Goal: Task Accomplishment & Management: Complete application form

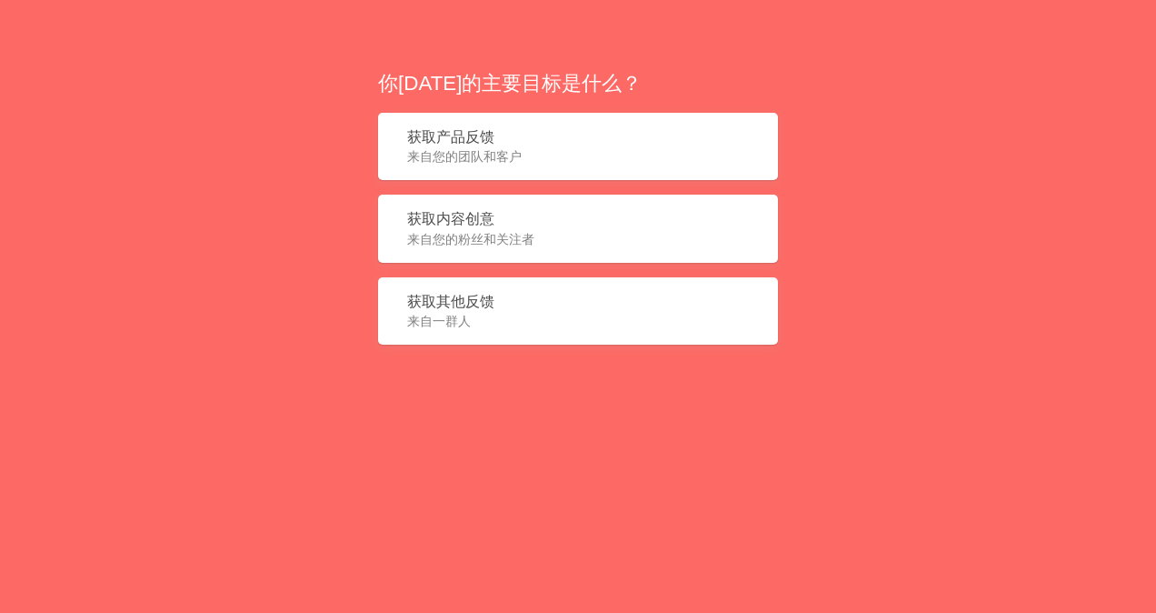
click at [533, 305] on button "获取其他反馈 来自一群人" at bounding box center [578, 311] width 400 height 68
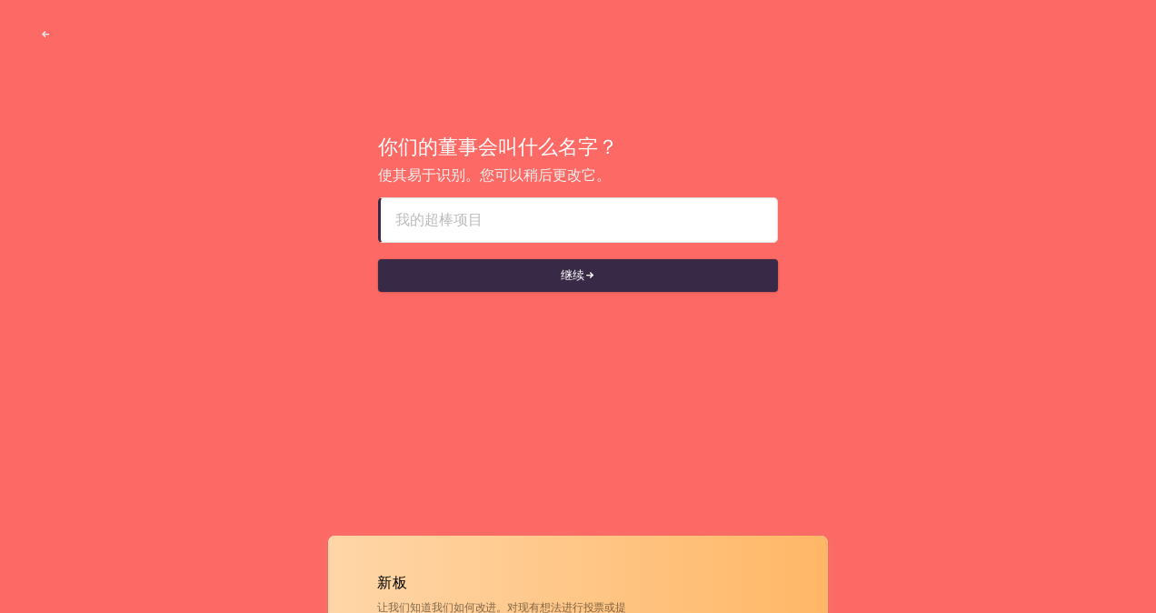
drag, startPoint x: 562, startPoint y: 229, endPoint x: 488, endPoint y: 204, distance: 77.9
click at [488, 204] on input at bounding box center [578, 220] width 367 height 44
click at [498, 215] on input "g" at bounding box center [578, 220] width 367 height 44
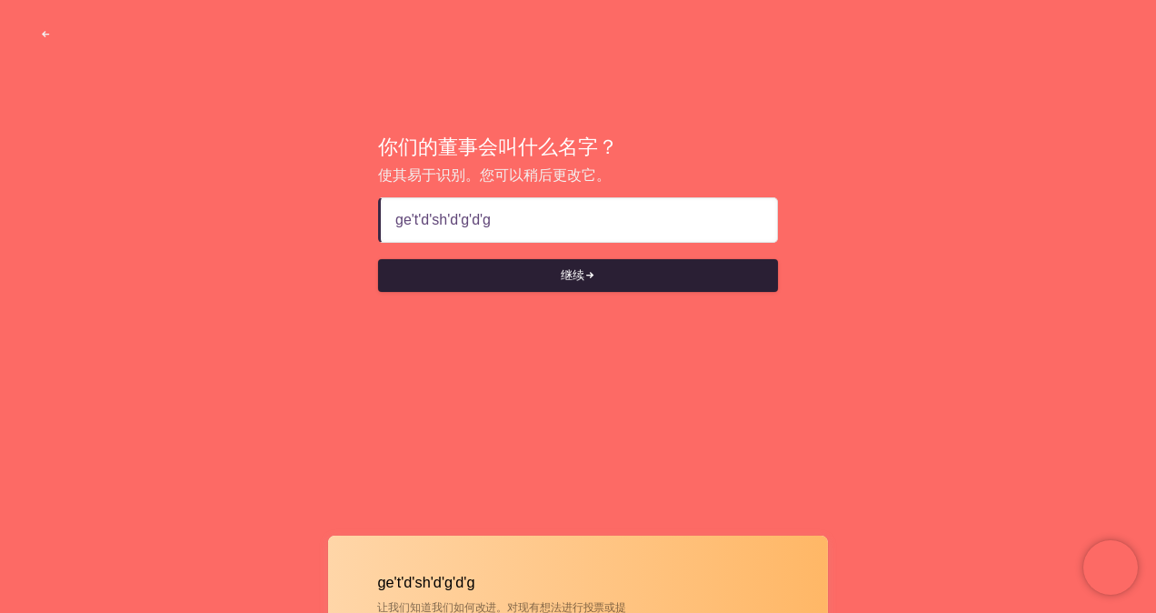
type input "getdshdgdg"
click at [605, 287] on button "继续" at bounding box center [578, 275] width 400 height 33
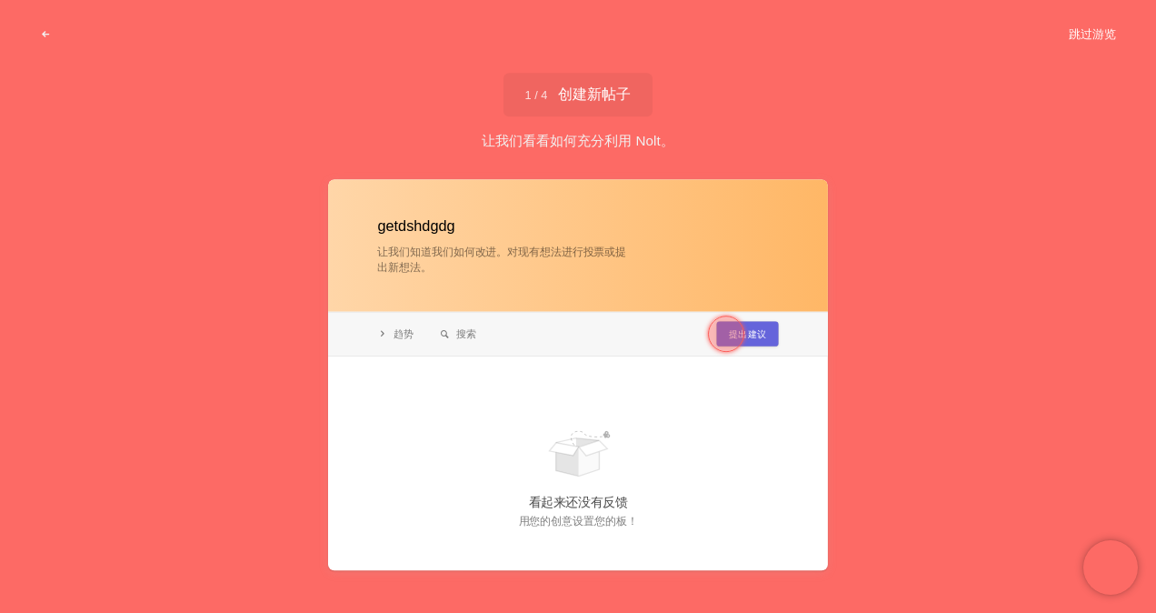
click at [1094, 41] on button "跳过游览" at bounding box center [1092, 34] width 91 height 33
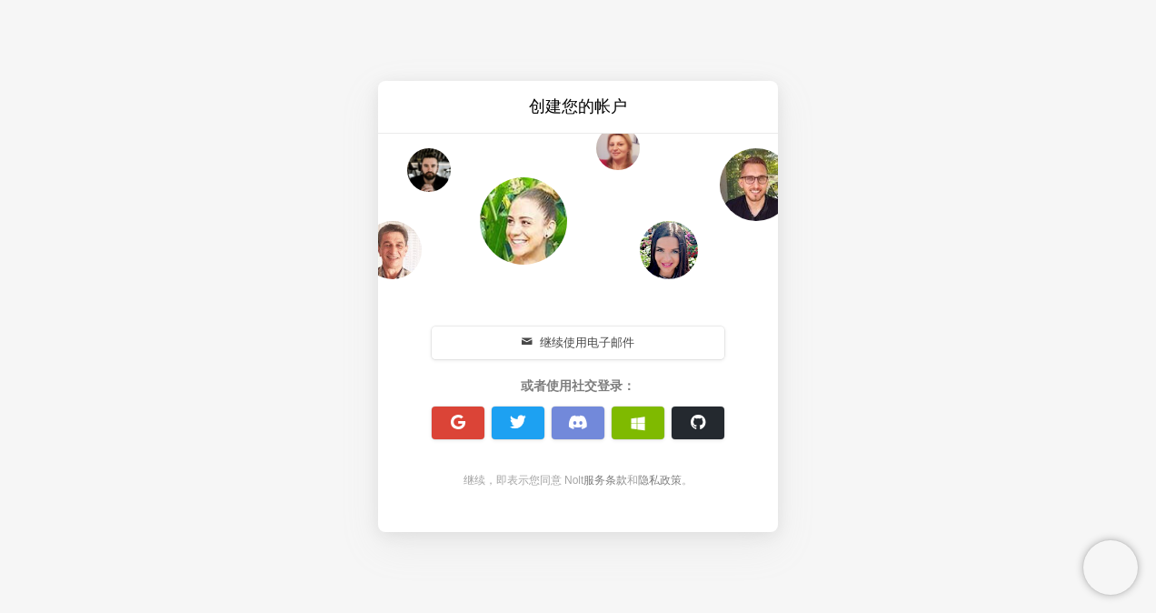
click at [553, 344] on font "继续使用电子邮件" at bounding box center [587, 342] width 95 height 17
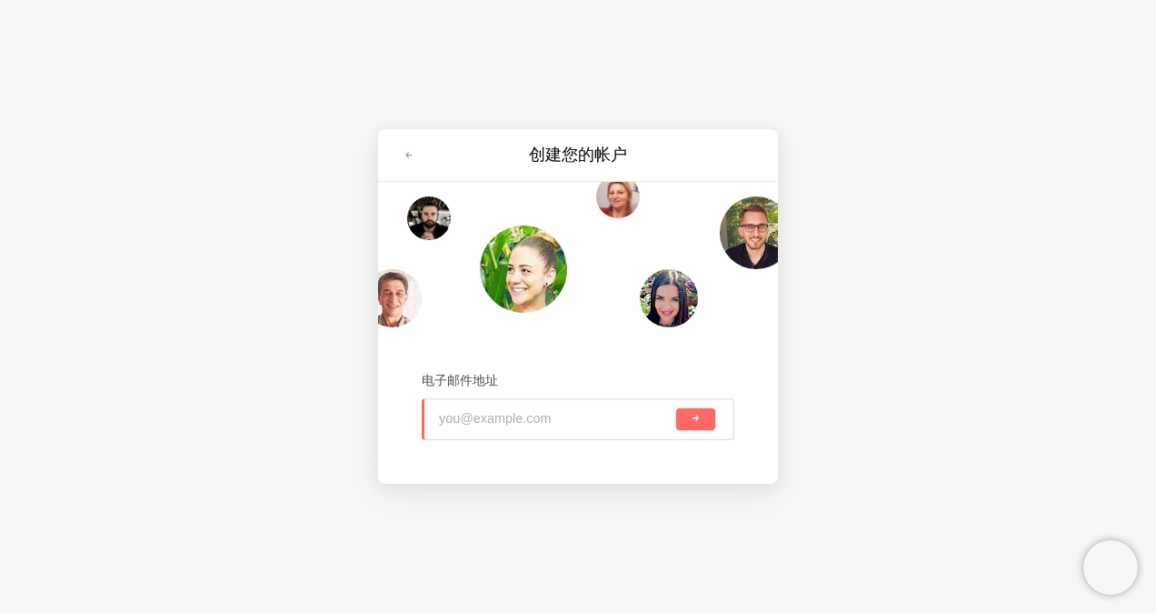
type input "[EMAIL_ADDRESS][DOMAIN_NAME]"
click at [704, 414] on button "submit" at bounding box center [695, 419] width 39 height 22
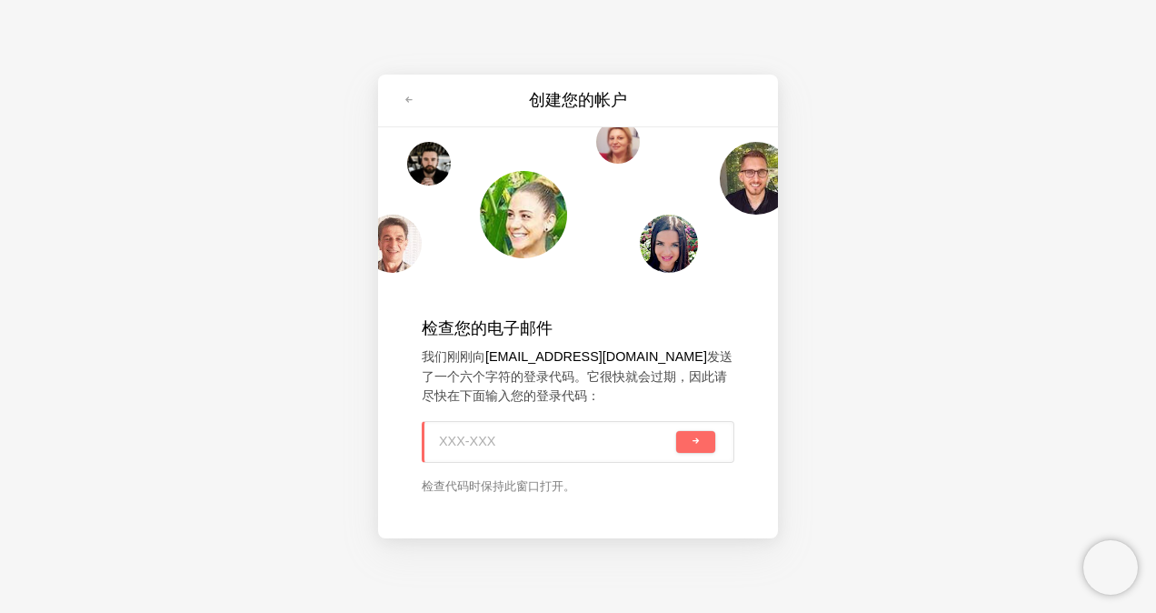
paste input "0D1-JGK"
click at [682, 442] on button "submit" at bounding box center [695, 442] width 39 height 22
type input "0D1-JGK"
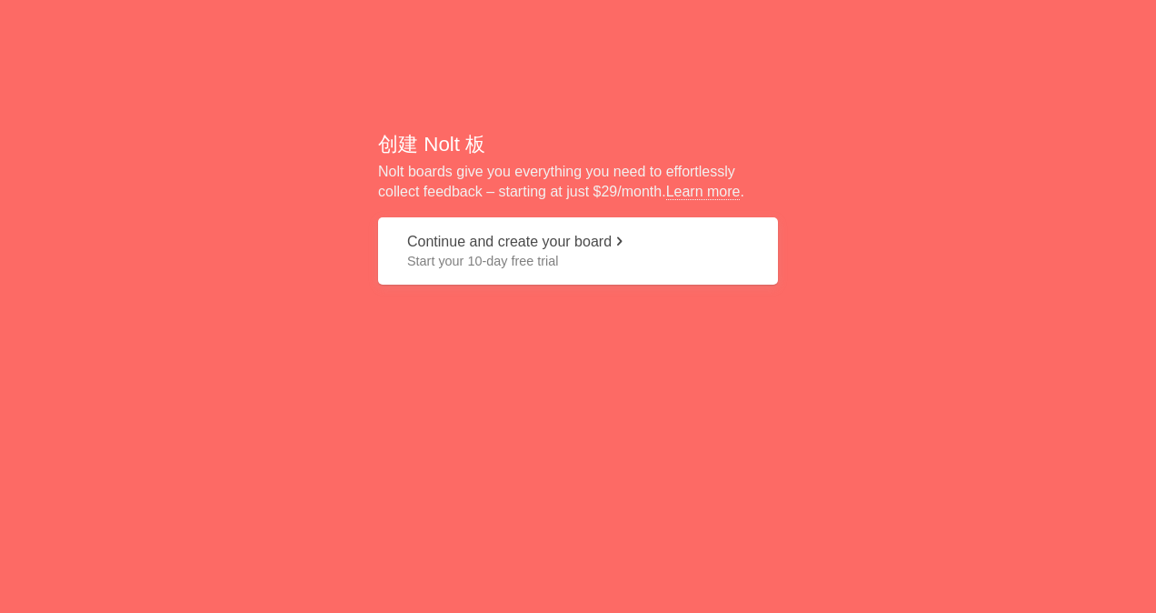
click at [502, 246] on font "Continue and create your board" at bounding box center [509, 241] width 205 height 15
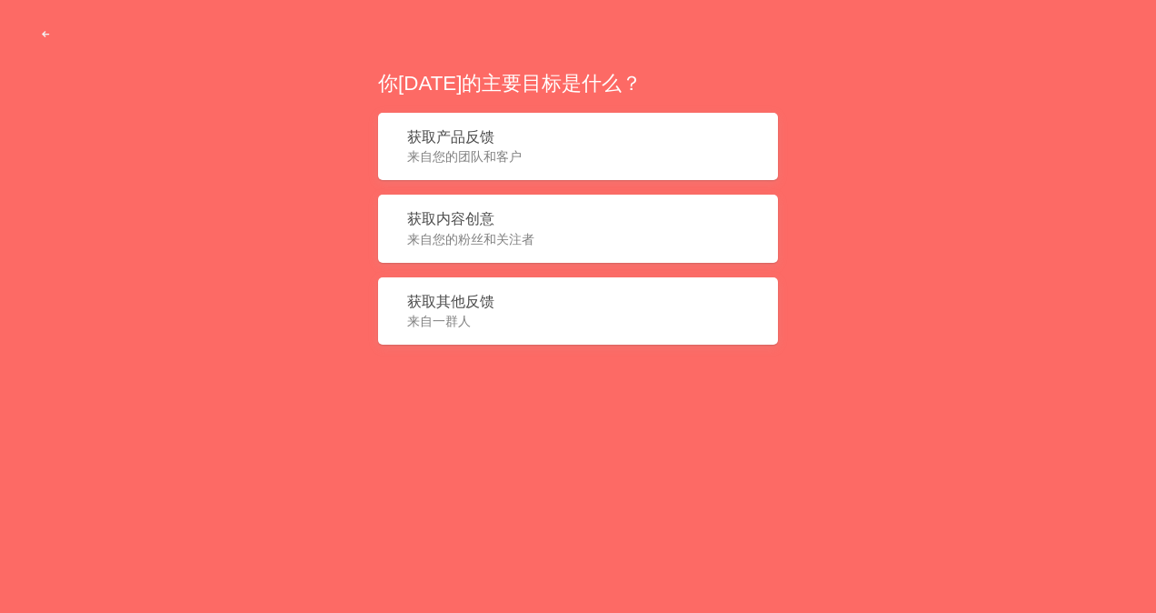
click at [574, 151] on span "来自您的团队和客户" at bounding box center [578, 156] width 342 height 18
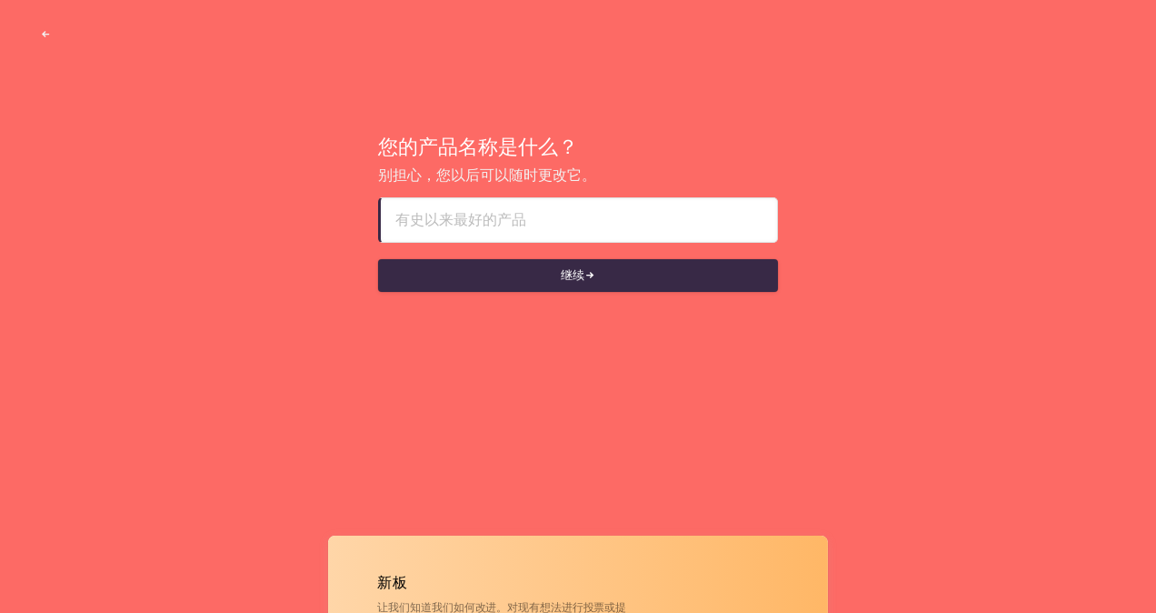
click at [505, 221] on input at bounding box center [578, 220] width 367 height 44
paste input "🅠🅠"
click at [469, 213] on input "🅠🅠" at bounding box center [578, 220] width 369 height 44
paste input "ℚ𝕌ℕ6202193-𝕤𝕙𝕒𝕟𝕘𝚕𝚘𝚘𝕤𝕠𝕟𝕘𝟲⑻"
drag, startPoint x: 511, startPoint y: 220, endPoint x: 462, endPoint y: 220, distance: 49.1
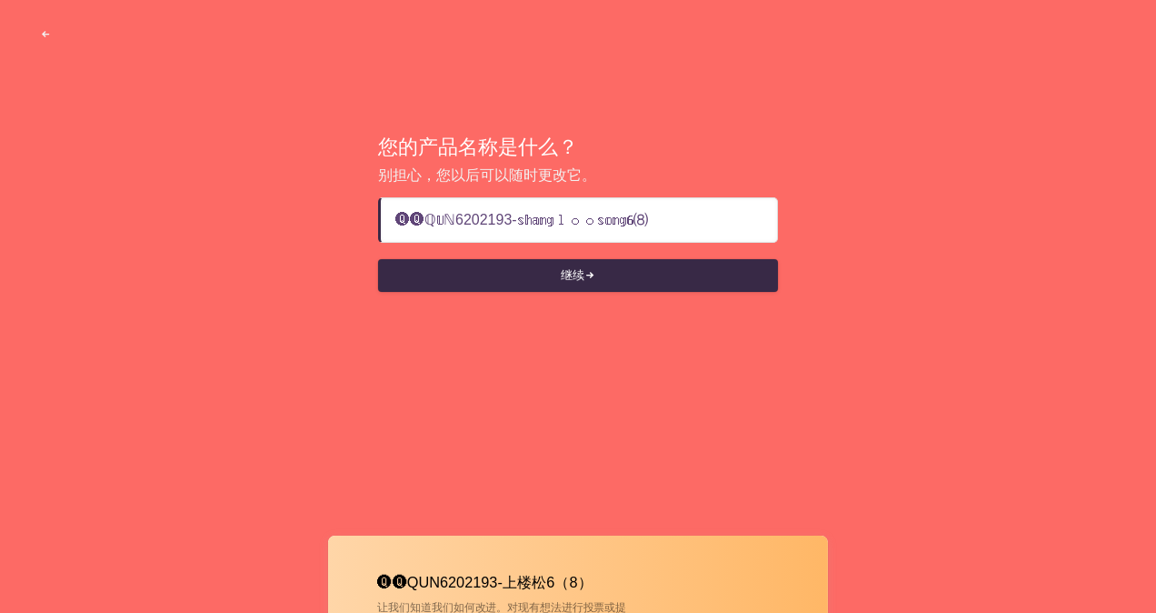
click at [462, 220] on input "🅠🅠ℚ𝕌ℕ6202193-𝕤𝕙𝕒𝕟𝕘𝚕𝚘𝚘𝕤𝕠𝕟𝕘𝟲⑻" at bounding box center [578, 220] width 367 height 44
paste input "8⃰2⃰9⃰2⃰8⃰1⃰8"
type input "🅠🅠ℚ𝕌ℕ8⃰2⃰9⃰2⃰8⃰1⃰8-𝕤𝕙𝕒𝕟𝕘𝚕𝚘𝚘𝕤𝕠𝕟𝕘𝟲⑻"
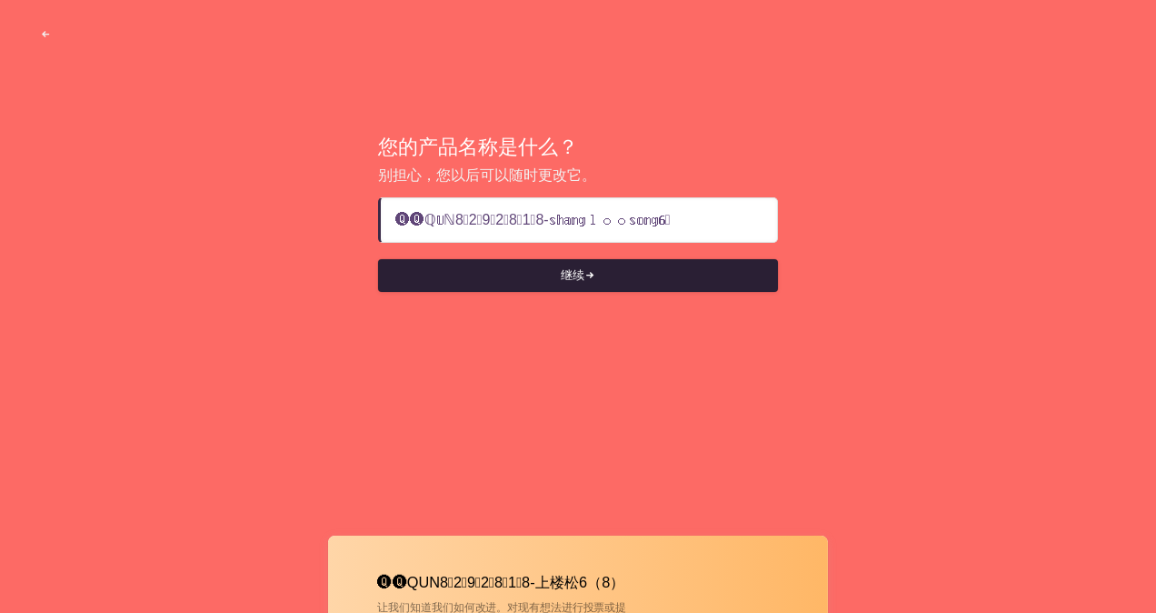
click at [546, 274] on button "继续" at bounding box center [578, 275] width 400 height 33
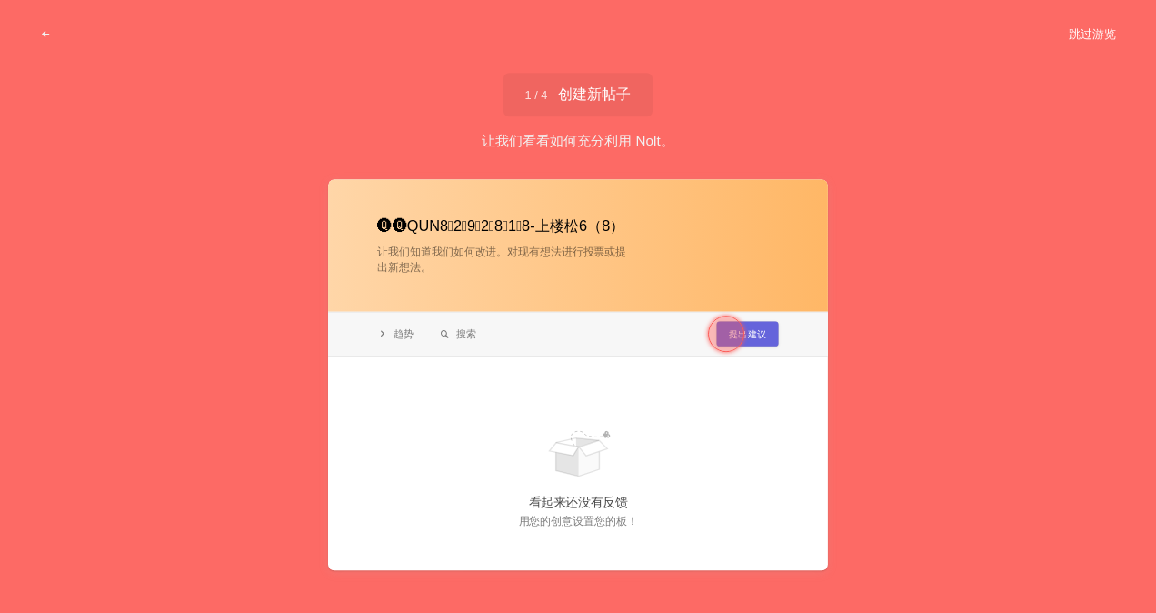
click at [1083, 35] on button "跳过游览" at bounding box center [1092, 34] width 91 height 33
